Goal: Transaction & Acquisition: Obtain resource

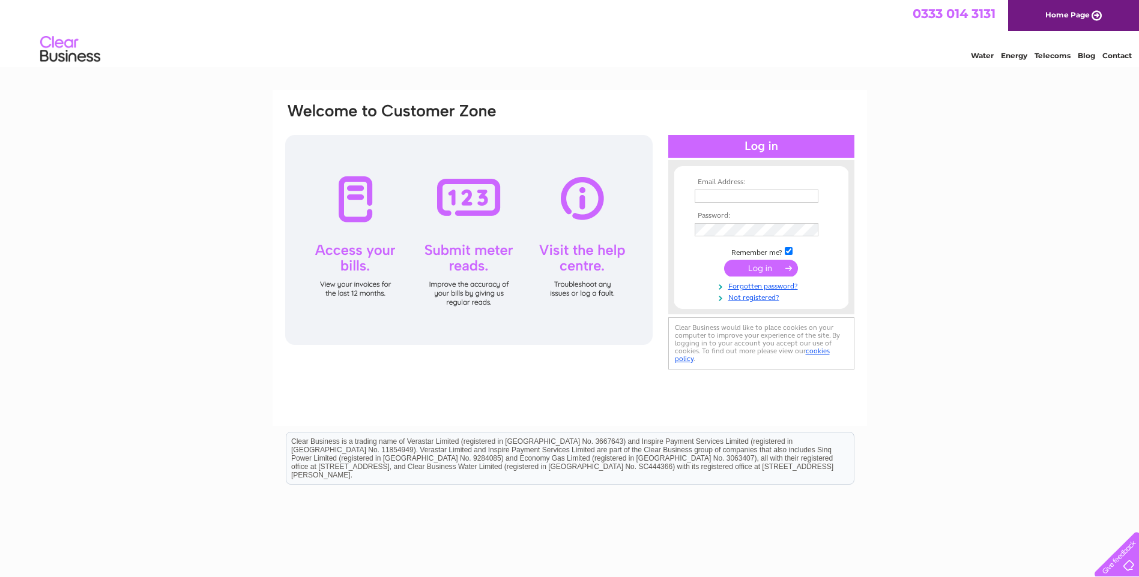
type input "kcodona1@hotmail.co.uk"
click at [753, 266] on input "submit" at bounding box center [761, 268] width 74 height 17
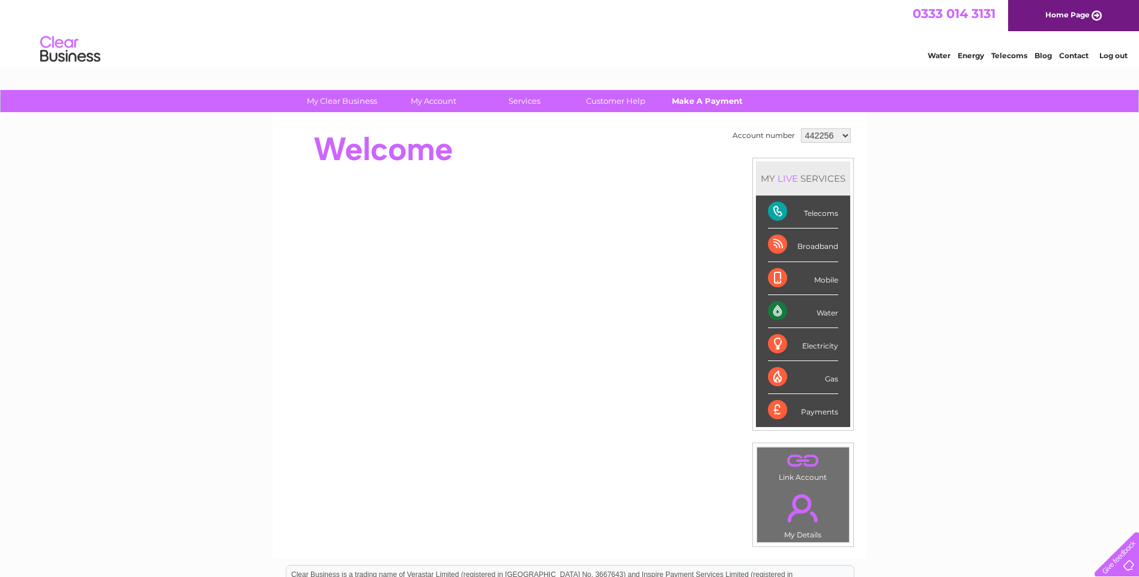
click at [690, 100] on link "Make A Payment" at bounding box center [706, 101] width 99 height 22
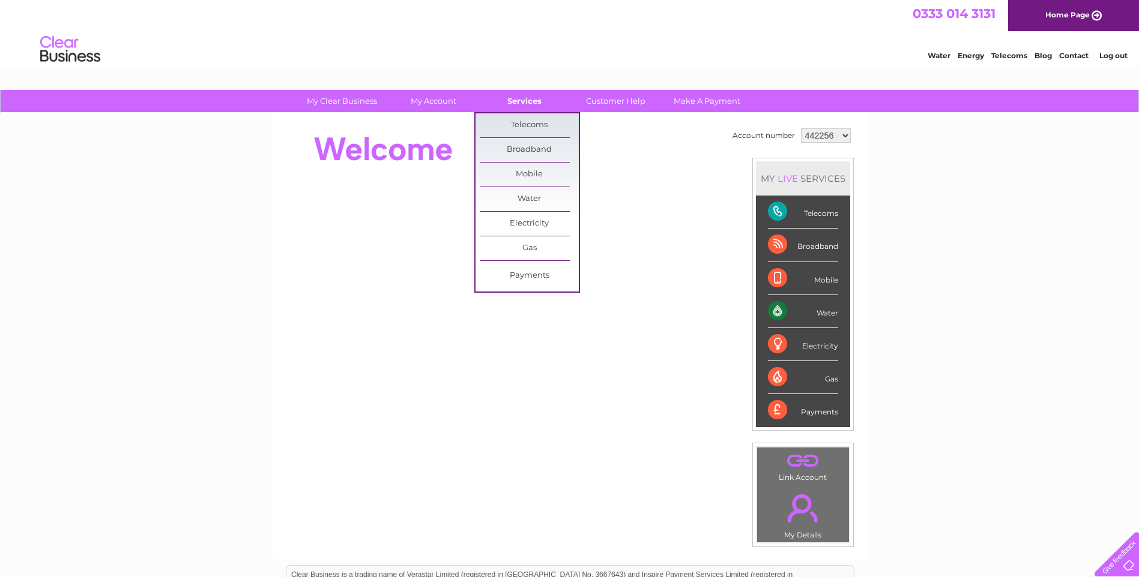
click at [529, 101] on link "Services" at bounding box center [524, 101] width 99 height 22
click at [525, 222] on link "Electricity" at bounding box center [529, 224] width 99 height 24
click at [610, 223] on link "Submit Meter Read" at bounding box center [629, 227] width 99 height 24
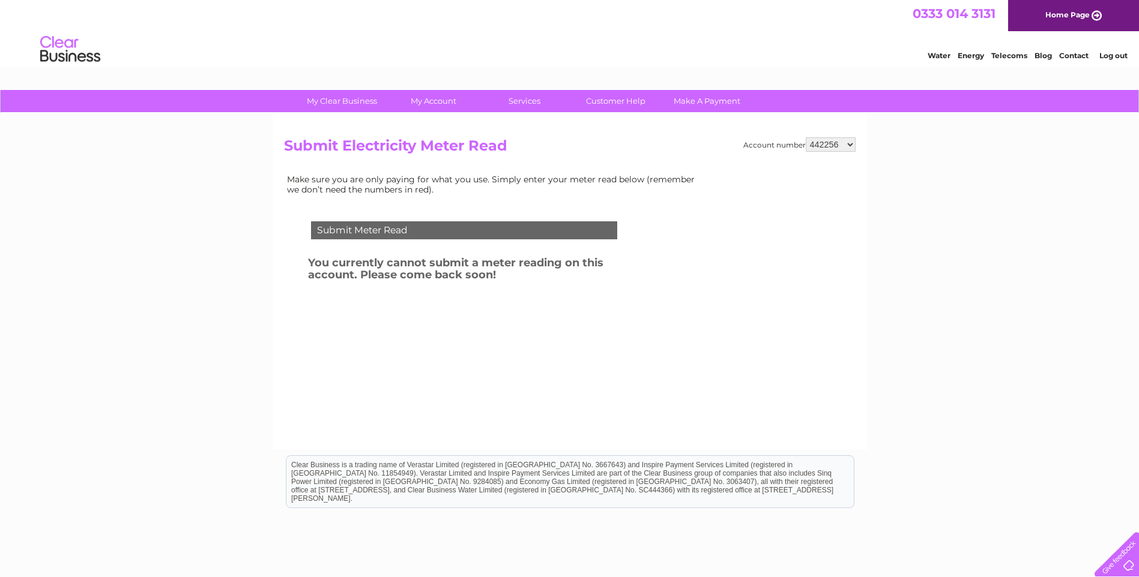
click at [852, 144] on select "442256 1100615" at bounding box center [830, 144] width 50 height 14
select select "1100615"
click at [806, 137] on select "442256 1100615" at bounding box center [830, 144] width 50 height 14
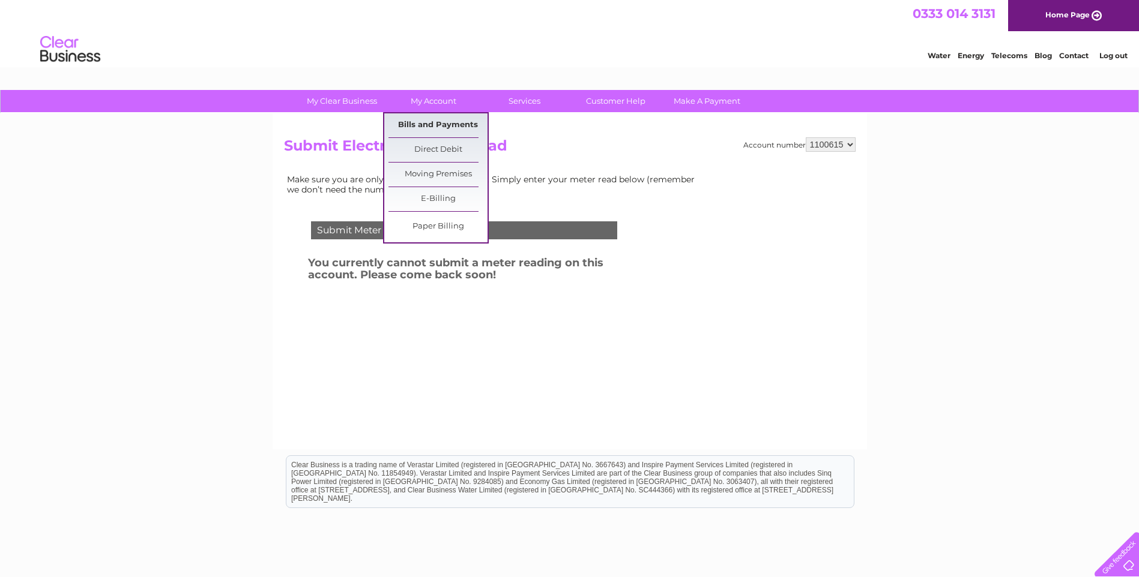
click at [442, 122] on link "Bills and Payments" at bounding box center [437, 125] width 99 height 24
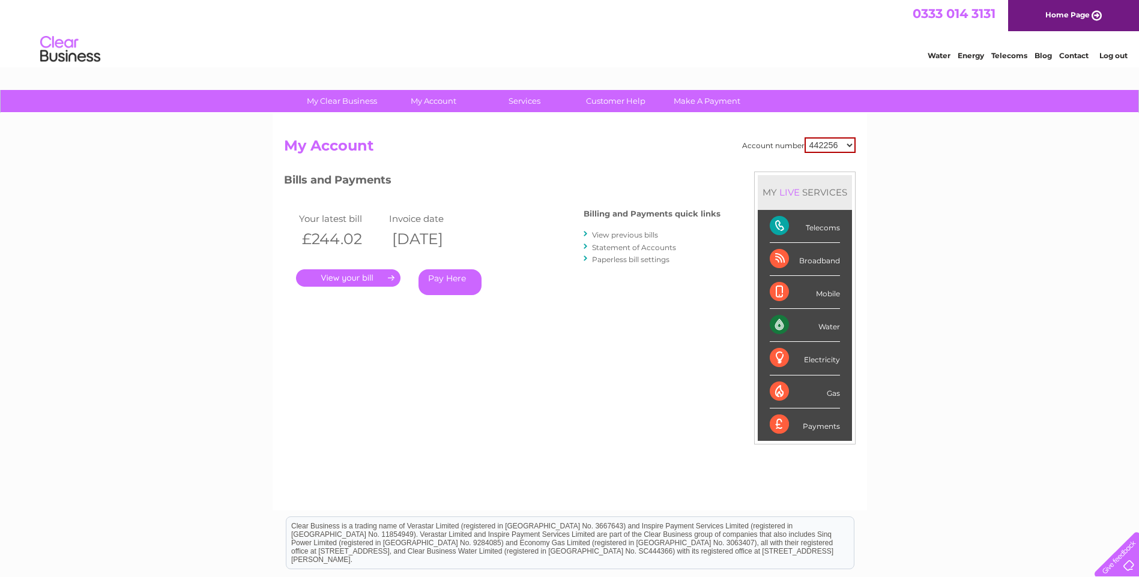
click at [632, 233] on link "View previous bills" at bounding box center [625, 234] width 66 height 9
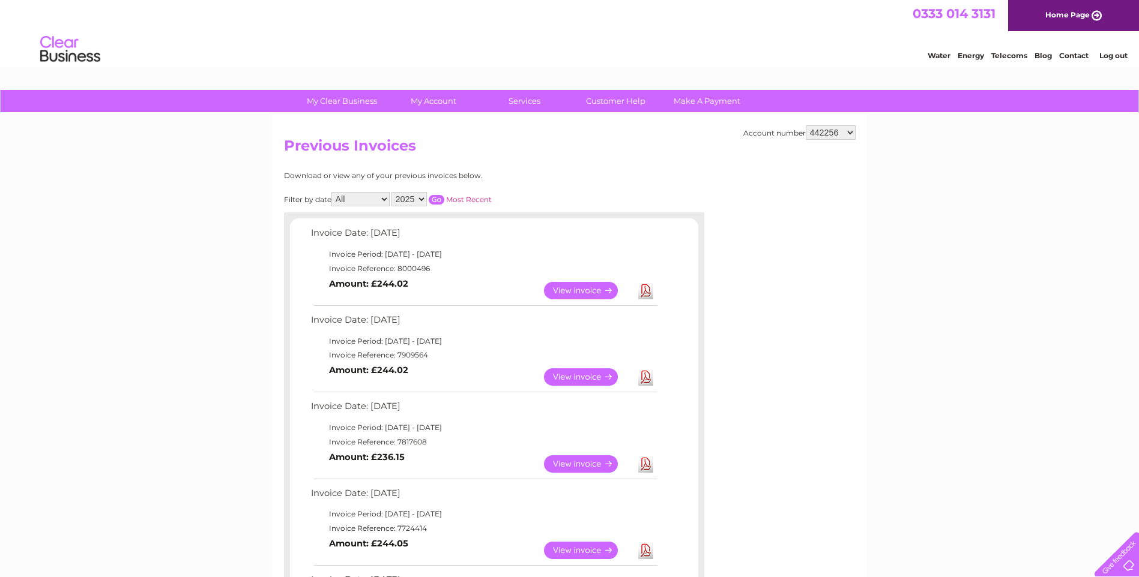
click at [561, 288] on link "View" at bounding box center [588, 290] width 88 height 17
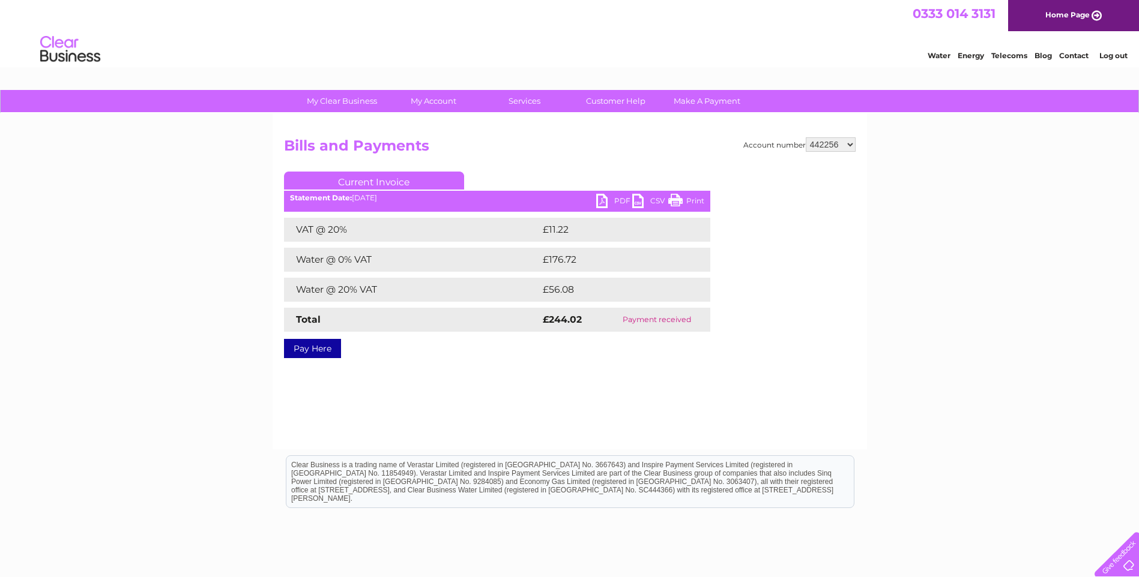
click at [617, 202] on link "PDF" at bounding box center [614, 202] width 36 height 17
click at [951, 388] on div "My Clear Business Login Details My Details My Preferences Link Account My Accou…" at bounding box center [569, 372] width 1139 height 565
click at [847, 141] on select "442256 1100615" at bounding box center [830, 144] width 50 height 14
click at [806, 137] on select "442256 1100615" at bounding box center [830, 144] width 50 height 14
click at [852, 141] on select "442256 1100615" at bounding box center [830, 144] width 50 height 14
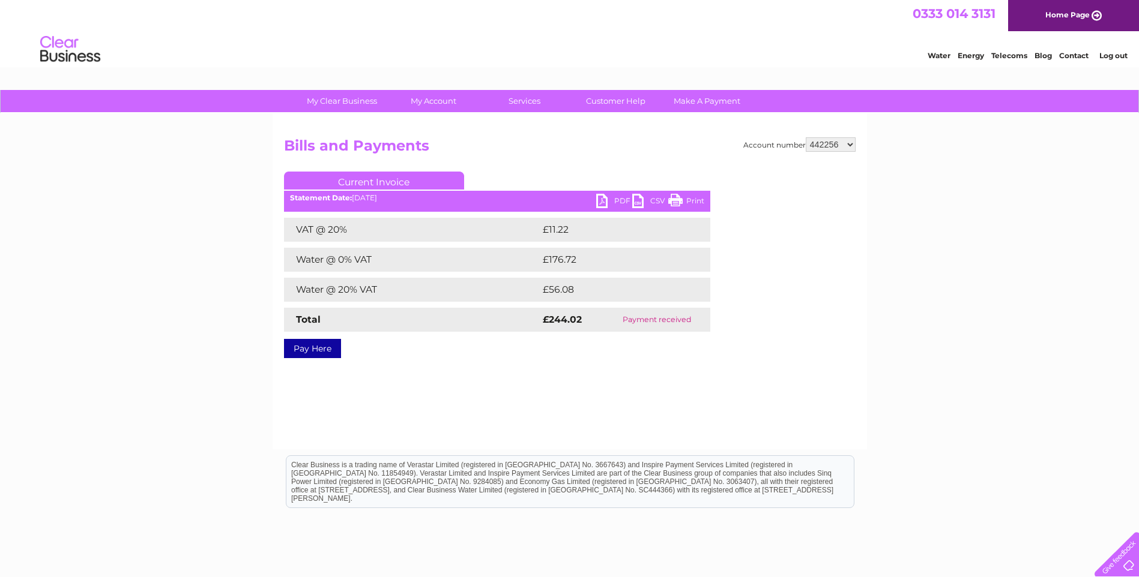
click at [806, 137] on select "442256 1100615" at bounding box center [830, 144] width 50 height 14
click at [850, 146] on select "442256 1100615" at bounding box center [830, 144] width 50 height 14
select select "1100615"
click at [806, 137] on select "442256 1100615" at bounding box center [830, 144] width 50 height 14
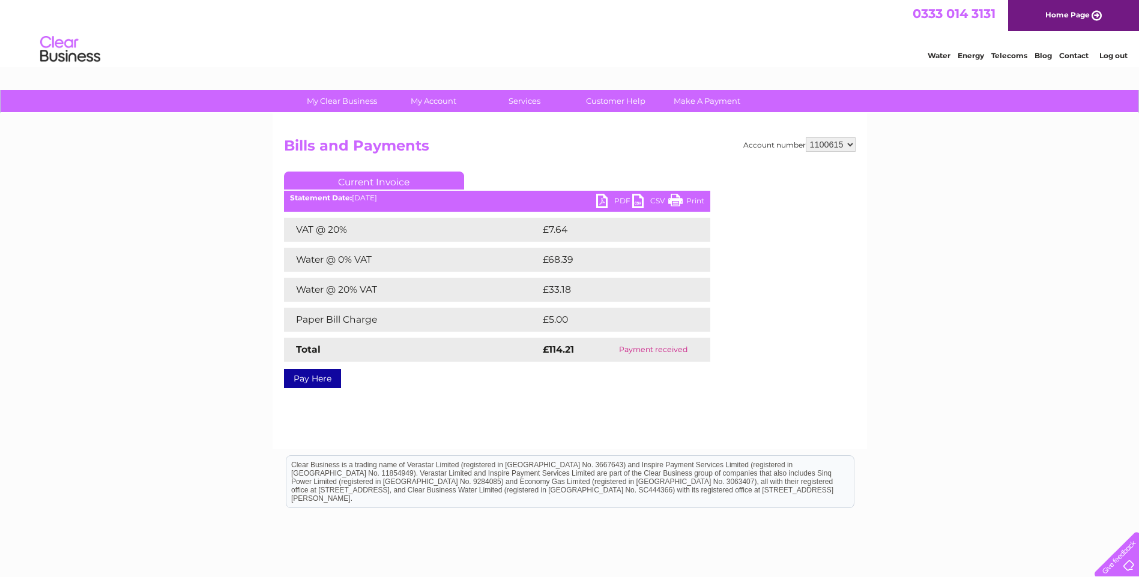
click at [1112, 56] on link "Log out" at bounding box center [1113, 55] width 28 height 9
